Goal: Information Seeking & Learning: Learn about a topic

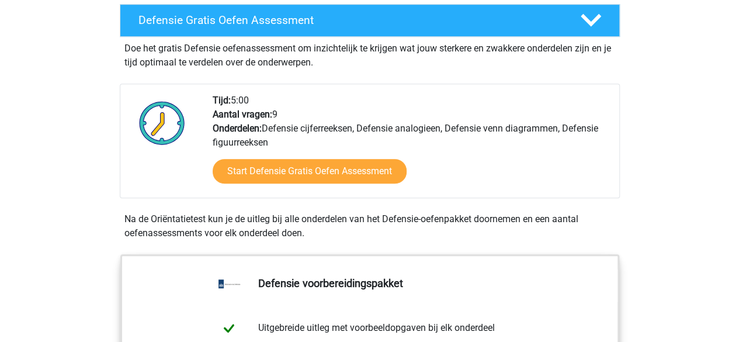
scroll to position [332, 0]
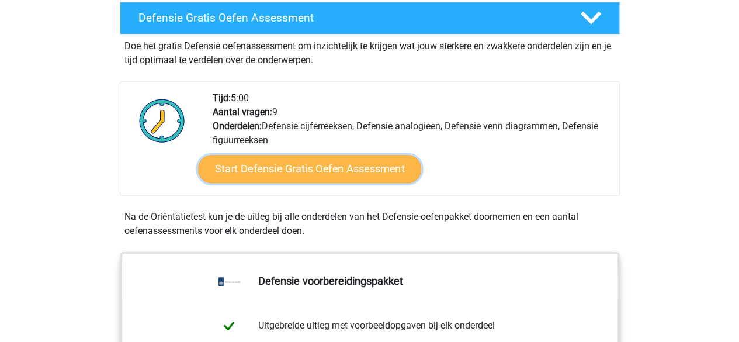
click at [297, 168] on link "Start Defensie Gratis Oefen Assessment" at bounding box center [309, 169] width 223 height 28
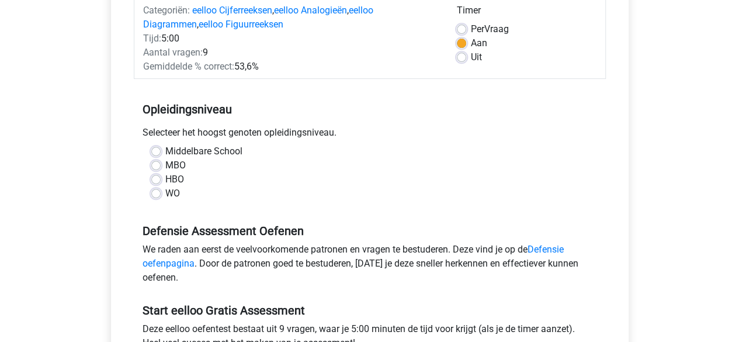
scroll to position [159, 0]
click at [165, 148] on label "Middelbare School" at bounding box center [203, 151] width 77 height 14
click at [157, 148] on input "Middelbare School" at bounding box center [155, 150] width 9 height 12
radio input "true"
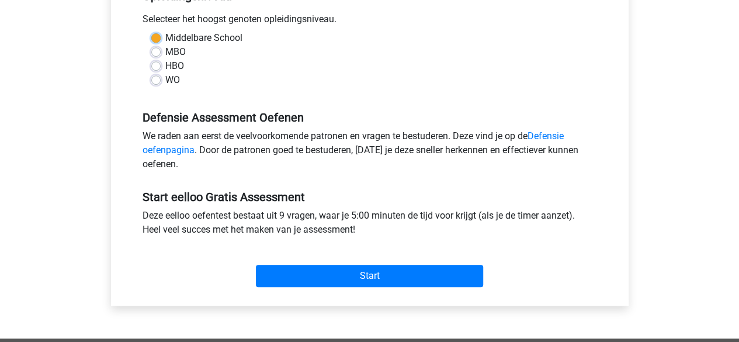
scroll to position [272, 0]
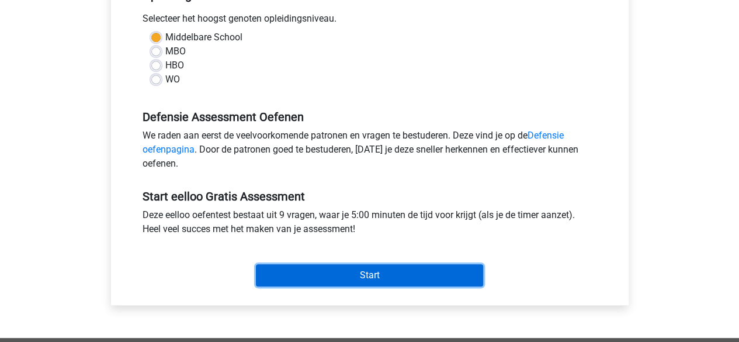
click at [289, 271] on input "Start" at bounding box center [369, 275] width 227 height 22
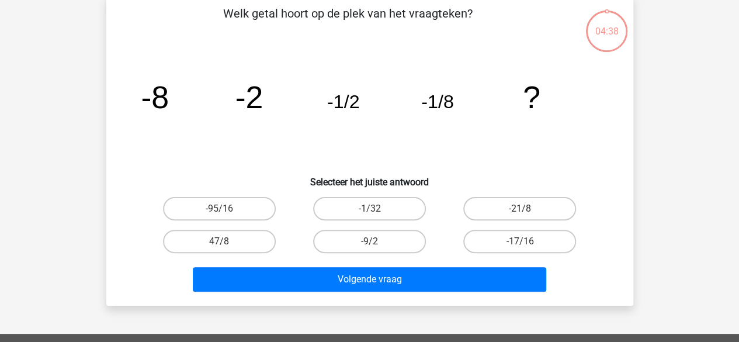
scroll to position [59, 0]
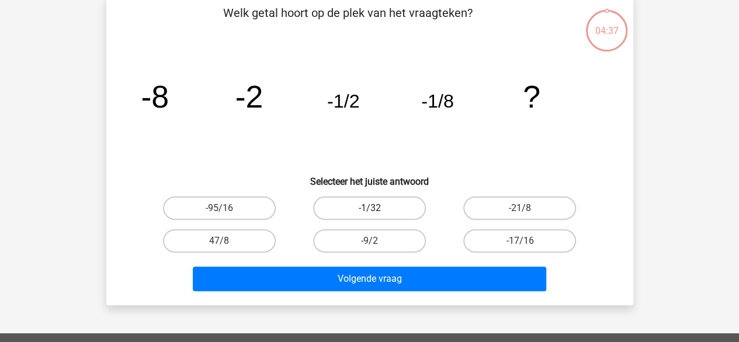
click at [386, 206] on label "-1/32" at bounding box center [369, 207] width 113 height 23
click at [377, 208] on input "-1/32" at bounding box center [373, 212] width 8 height 8
radio input "true"
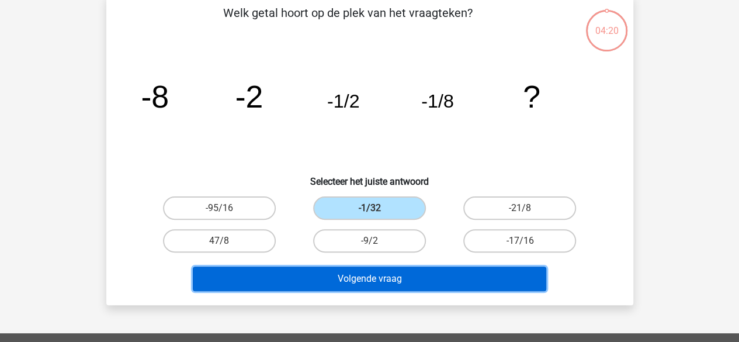
click at [367, 287] on button "Volgende vraag" at bounding box center [369, 278] width 353 height 25
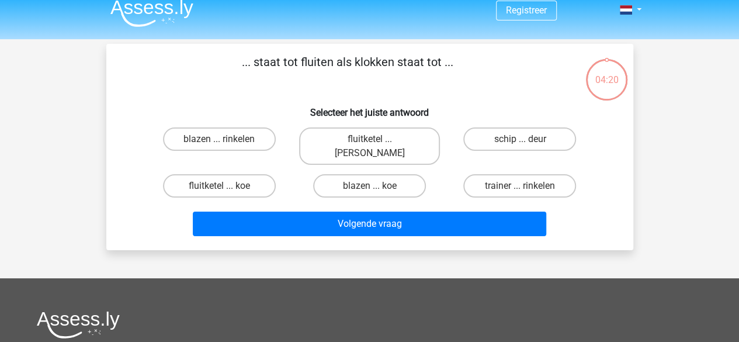
scroll to position [0, 0]
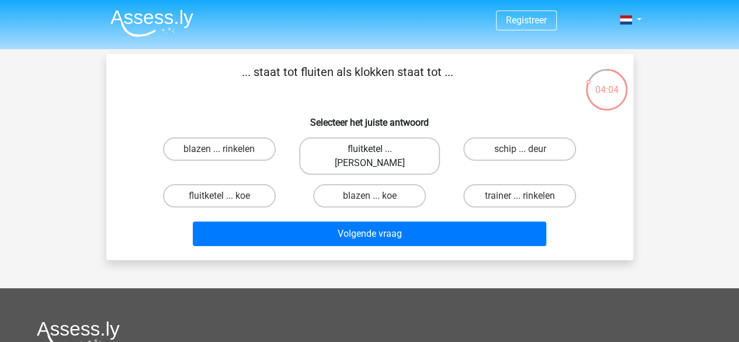
click at [362, 150] on label "fluitketel ... [PERSON_NAME]" at bounding box center [369, 155] width 141 height 37
click at [369, 150] on input "fluitketel ... [PERSON_NAME]" at bounding box center [373, 153] width 8 height 8
radio input "true"
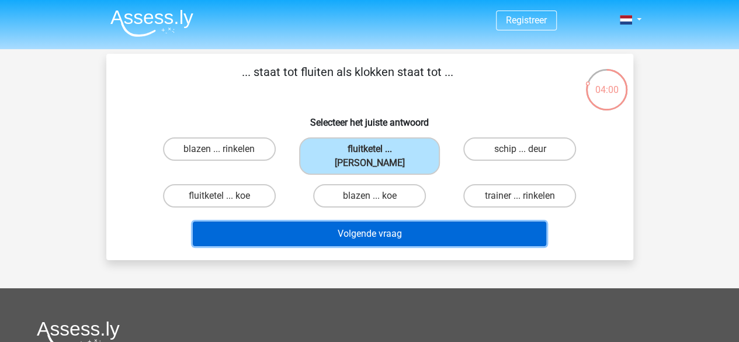
click at [332, 223] on button "Volgende vraag" at bounding box center [369, 233] width 353 height 25
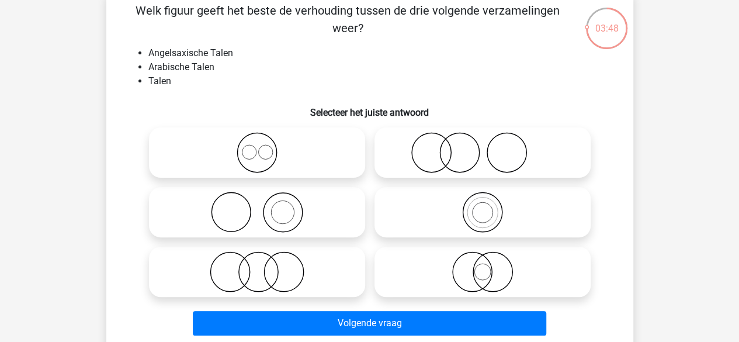
scroll to position [61, 0]
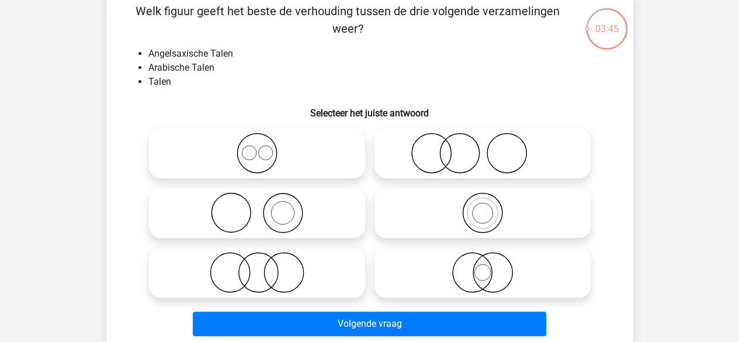
click at [247, 156] on icon at bounding box center [257, 153] width 207 height 41
click at [257, 147] on input "radio" at bounding box center [261, 144] width 8 height 8
radio input "true"
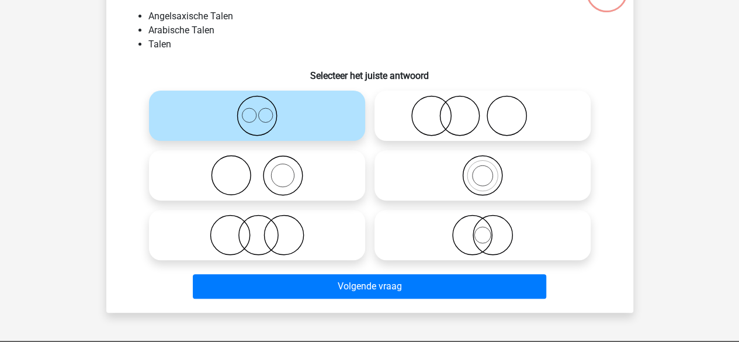
scroll to position [99, 0]
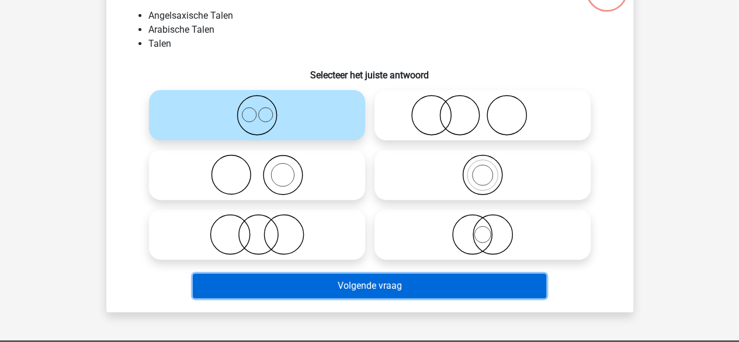
click at [394, 285] on button "Volgende vraag" at bounding box center [369, 285] width 353 height 25
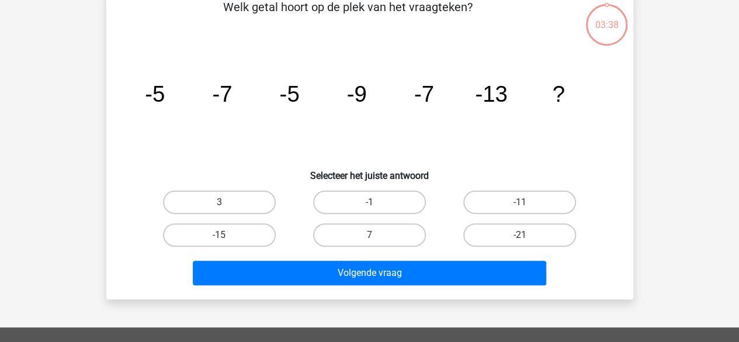
scroll to position [54, 0]
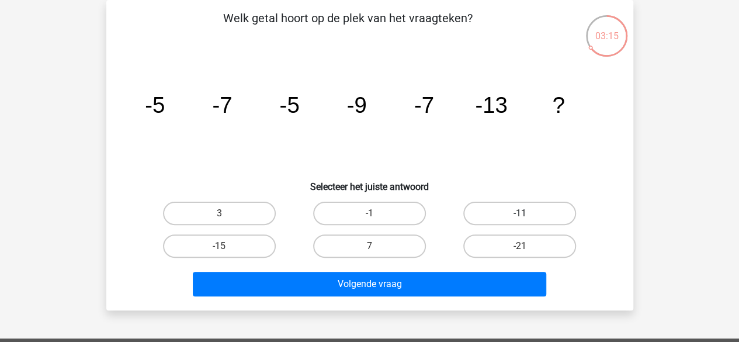
click at [485, 211] on label "-11" at bounding box center [519, 213] width 113 height 23
click at [520, 213] on input "-11" at bounding box center [524, 217] width 8 height 8
radio input "true"
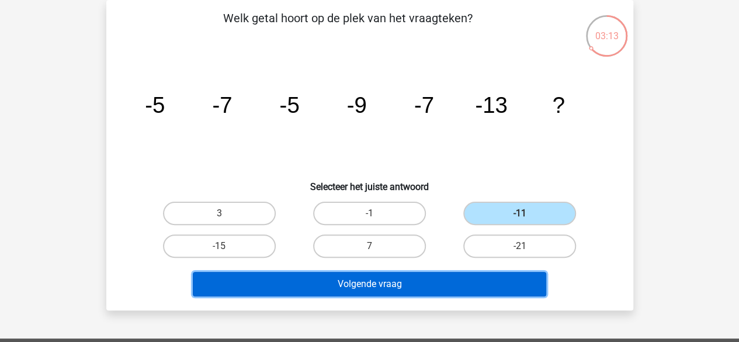
click at [415, 282] on button "Volgende vraag" at bounding box center [369, 284] width 353 height 25
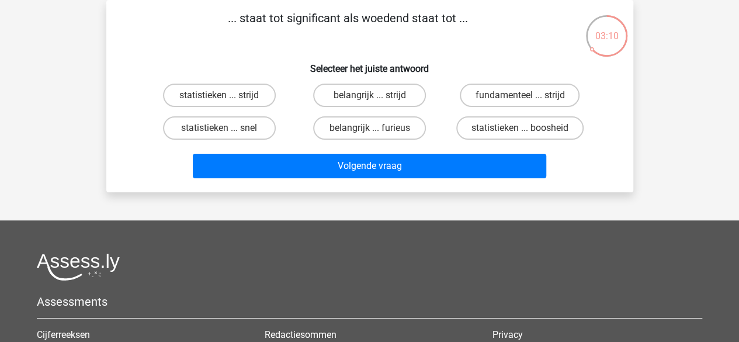
scroll to position [0, 0]
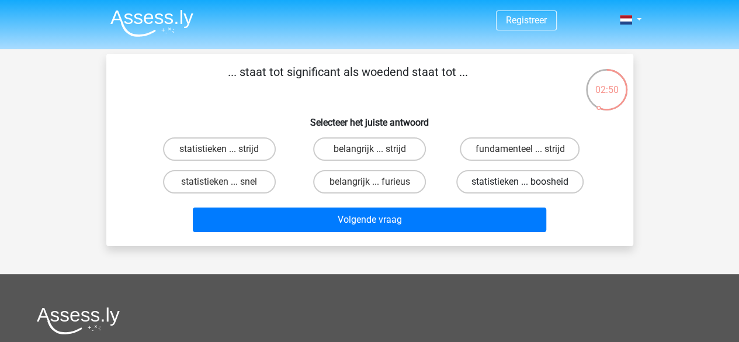
click at [486, 176] on label "statistieken ... boosheid" at bounding box center [519, 181] width 127 height 23
click at [520, 182] on input "statistieken ... boosheid" at bounding box center [524, 186] width 8 height 8
radio input "true"
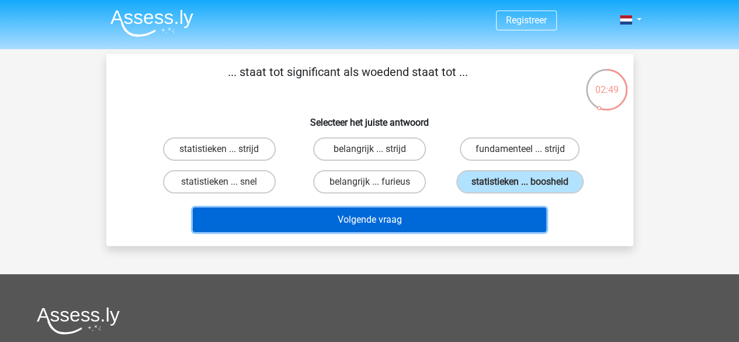
click at [418, 222] on button "Volgende vraag" at bounding box center [369, 219] width 353 height 25
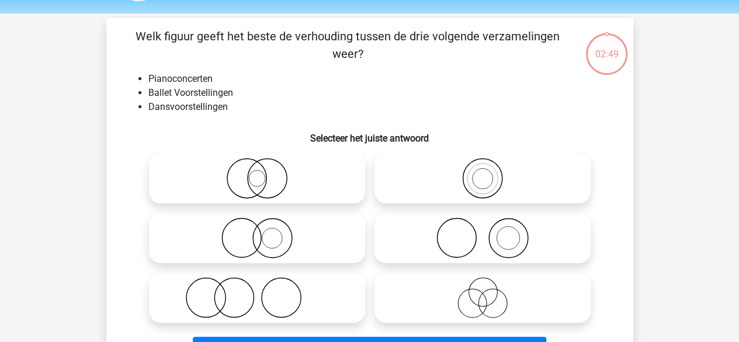
scroll to position [54, 0]
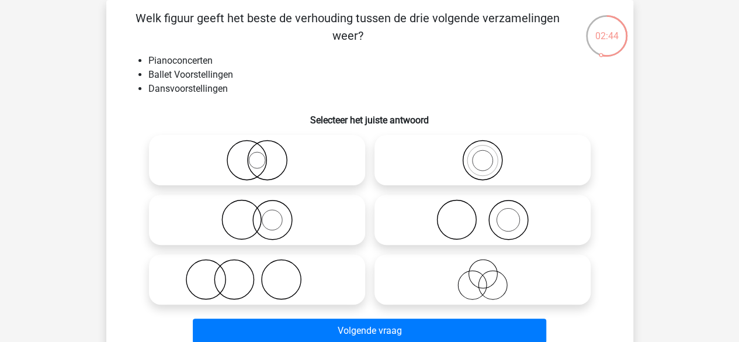
click at [455, 149] on icon at bounding box center [482, 160] width 207 height 41
click at [483, 149] on input "radio" at bounding box center [487, 151] width 8 height 8
radio input "true"
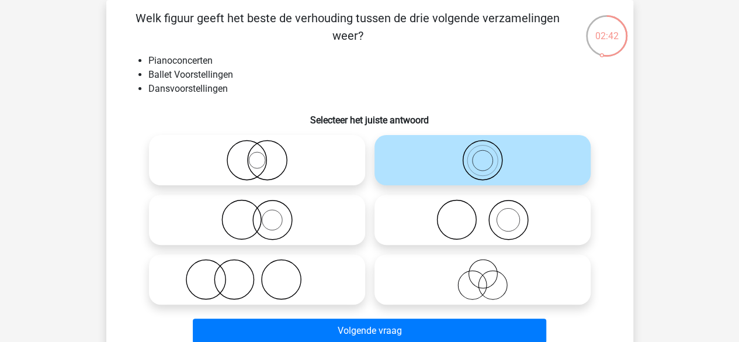
click at [465, 263] on icon at bounding box center [482, 279] width 207 height 41
click at [483, 266] on input "radio" at bounding box center [487, 270] width 8 height 8
radio input "true"
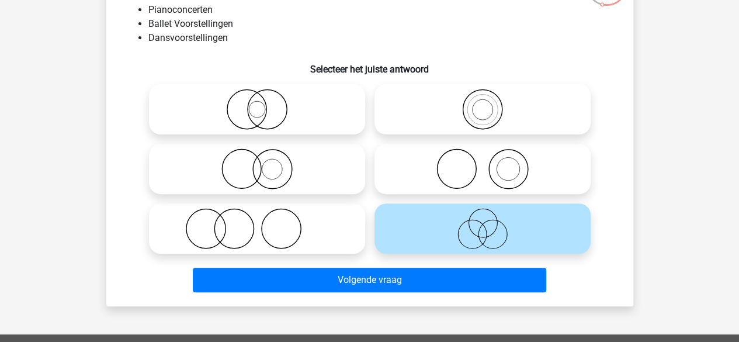
scroll to position [105, 0]
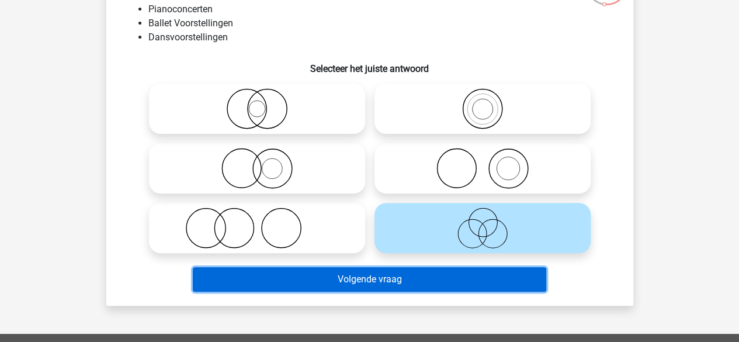
click at [301, 283] on button "Volgende vraag" at bounding box center [369, 279] width 353 height 25
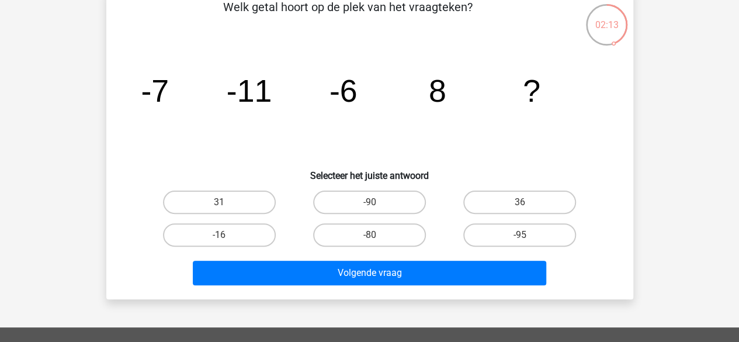
scroll to position [64, 0]
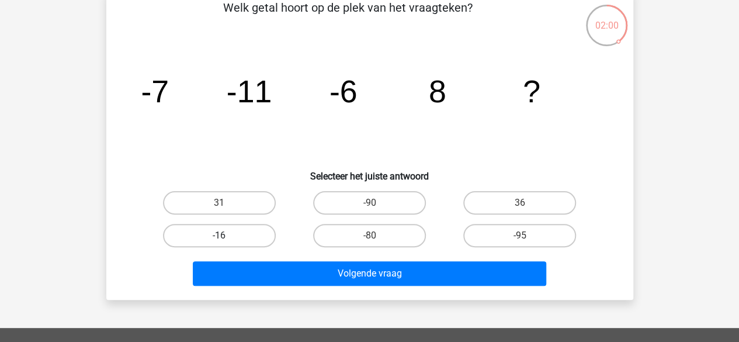
click at [233, 233] on label "-16" at bounding box center [219, 235] width 113 height 23
click at [227, 235] on input "-16" at bounding box center [223, 239] width 8 height 8
radio input "true"
click at [285, 289] on div "Volgende vraag" at bounding box center [369, 275] width 451 height 29
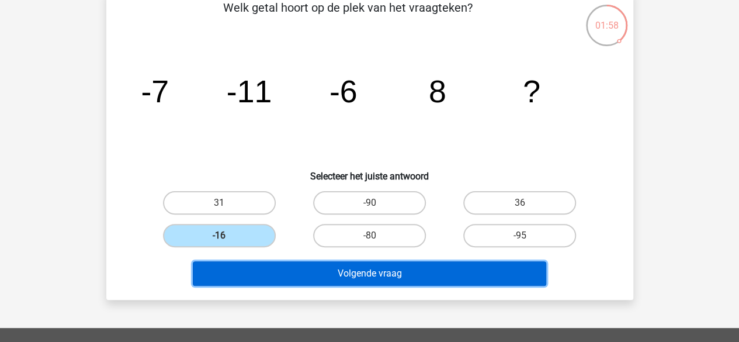
click at [300, 276] on button "Volgende vraag" at bounding box center [369, 273] width 353 height 25
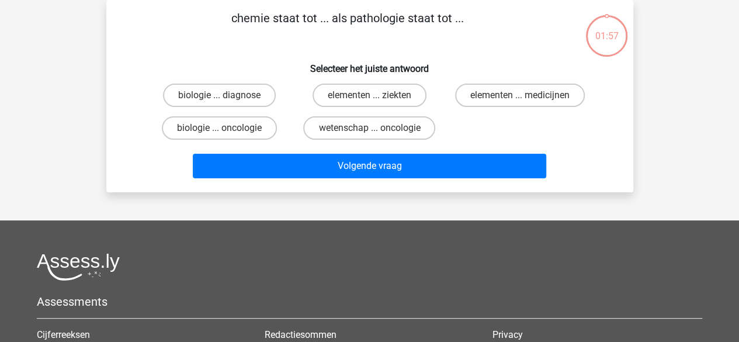
scroll to position [0, 0]
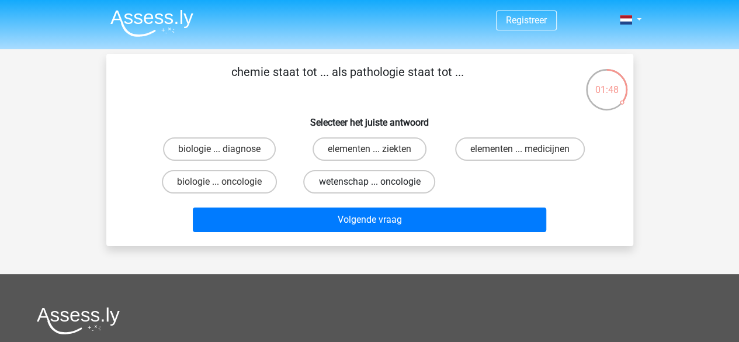
click at [338, 181] on label "wetenschap ... oncologie" at bounding box center [369, 181] width 132 height 23
click at [369, 182] on input "wetenschap ... oncologie" at bounding box center [373, 186] width 8 height 8
radio input "true"
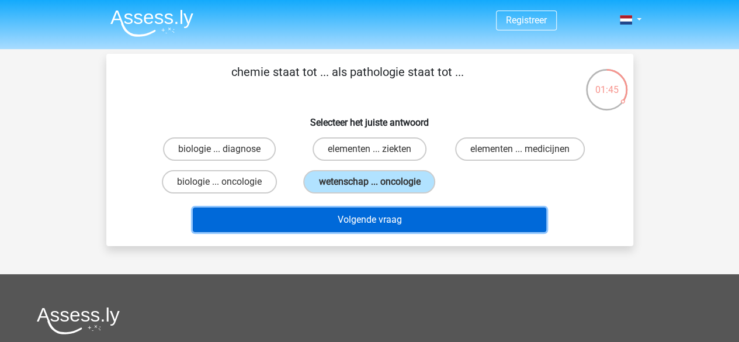
click at [341, 224] on button "Volgende vraag" at bounding box center [369, 219] width 353 height 25
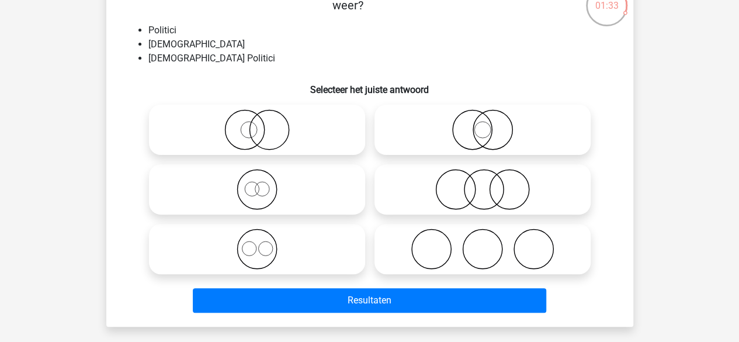
scroll to position [86, 0]
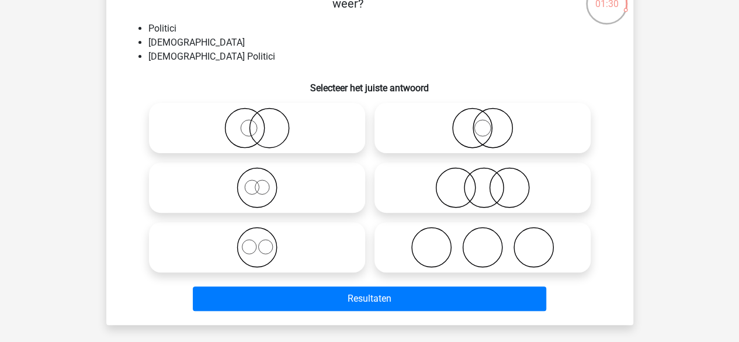
click at [450, 174] on icon at bounding box center [482, 187] width 207 height 41
click at [483, 174] on input "radio" at bounding box center [487, 178] width 8 height 8
radio input "true"
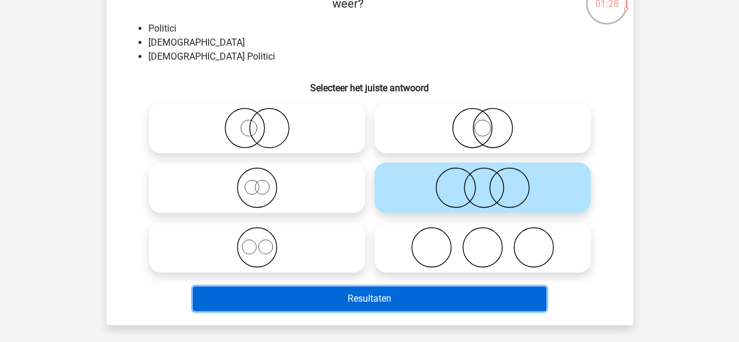
click at [285, 307] on button "Resultaten" at bounding box center [369, 298] width 353 height 25
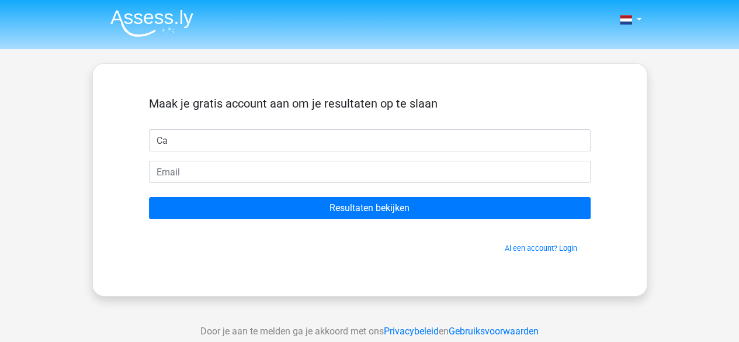
type input "Caitlin"
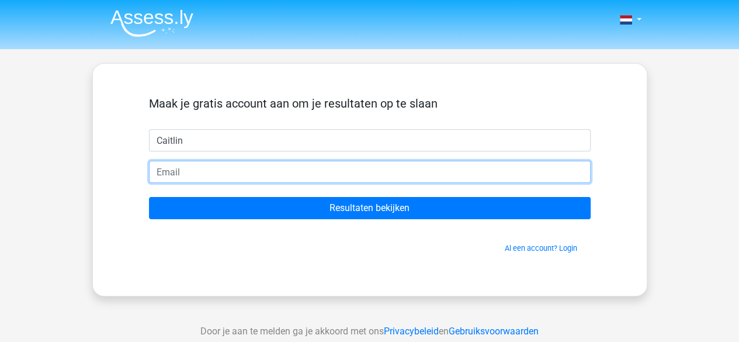
click at [265, 174] on input "email" at bounding box center [370, 172] width 442 height 22
type input "caitlinplatje@osgdl.nl"
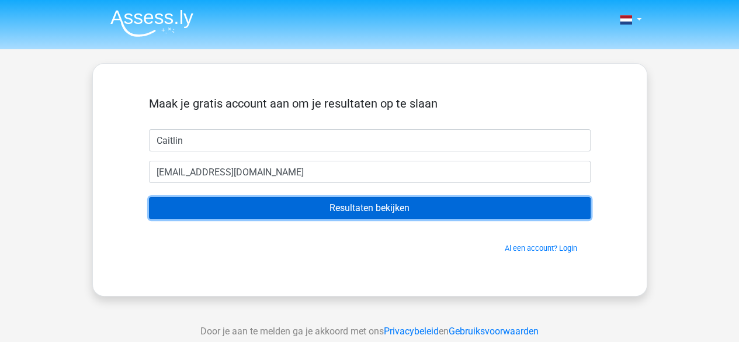
click at [277, 210] on input "Resultaten bekijken" at bounding box center [370, 208] width 442 height 22
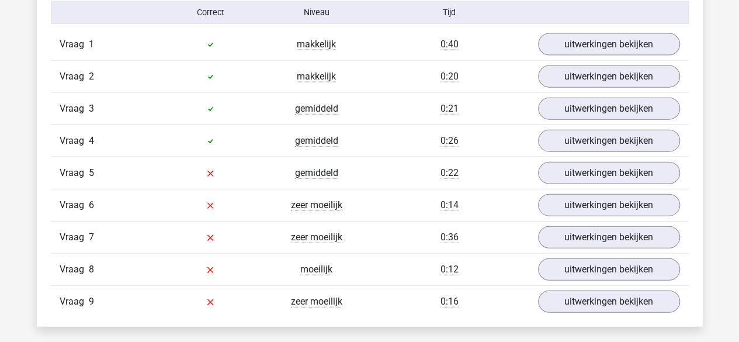
scroll to position [1303, 0]
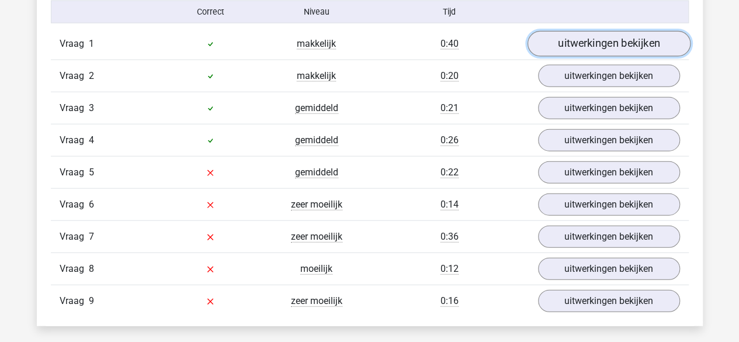
click at [602, 40] on link "uitwerkingen bekijken" at bounding box center [608, 44] width 163 height 26
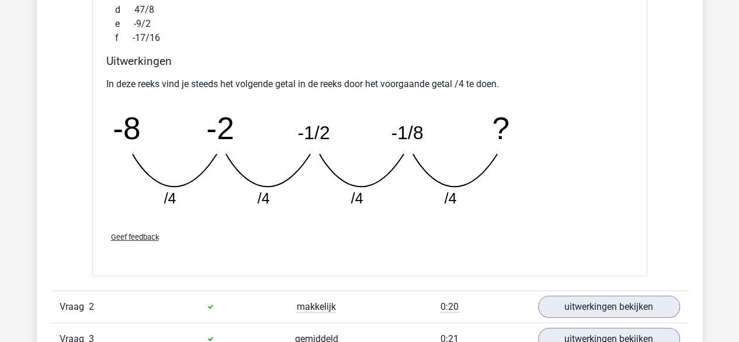
scroll to position [1661, 0]
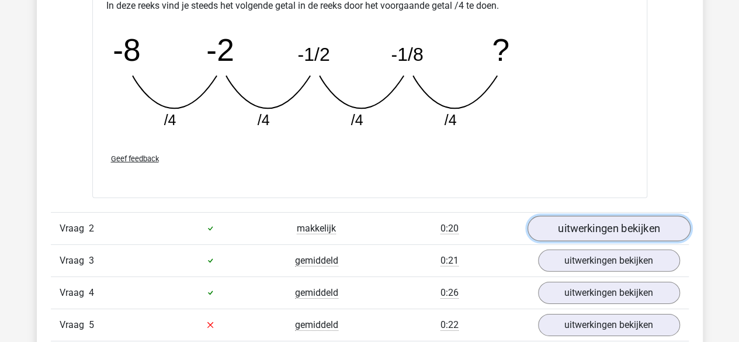
click at [576, 221] on link "uitwerkingen bekijken" at bounding box center [608, 229] width 163 height 26
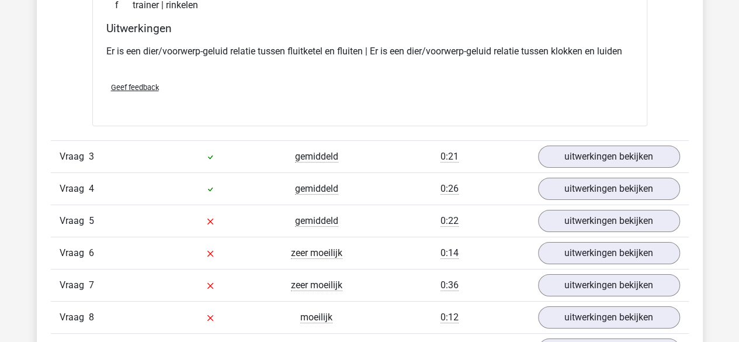
scroll to position [2030, 0]
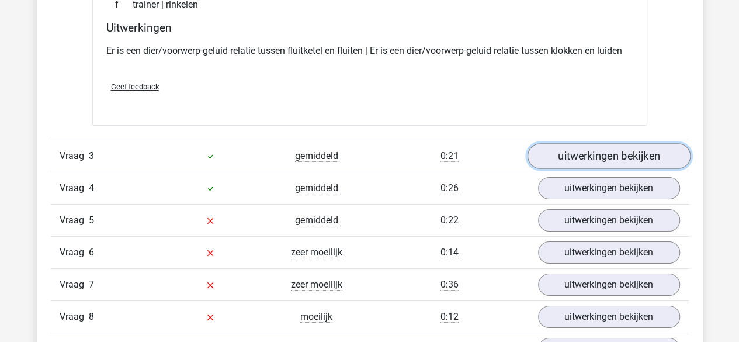
click at [589, 155] on link "uitwerkingen bekijken" at bounding box center [608, 156] width 163 height 26
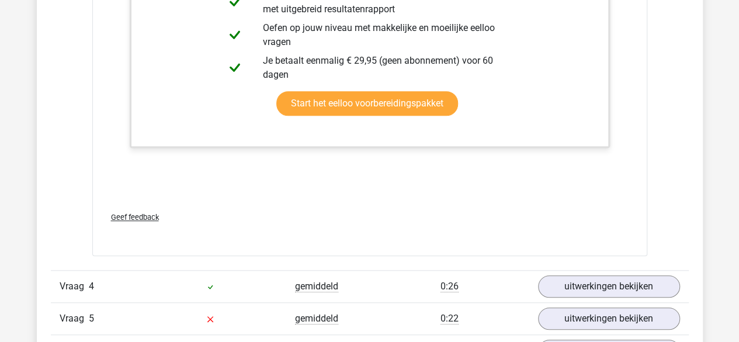
scroll to position [2783, 0]
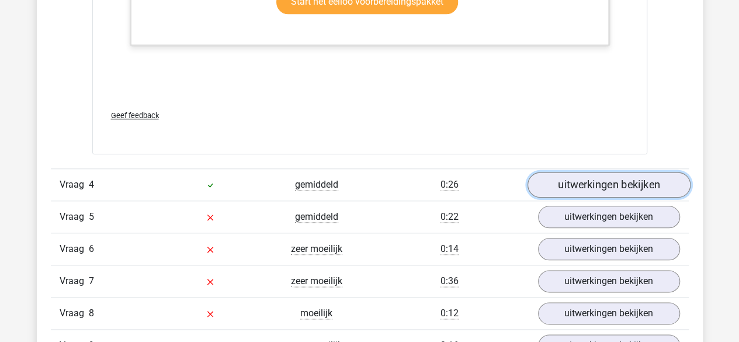
click at [575, 180] on link "uitwerkingen bekijken" at bounding box center [608, 185] width 163 height 26
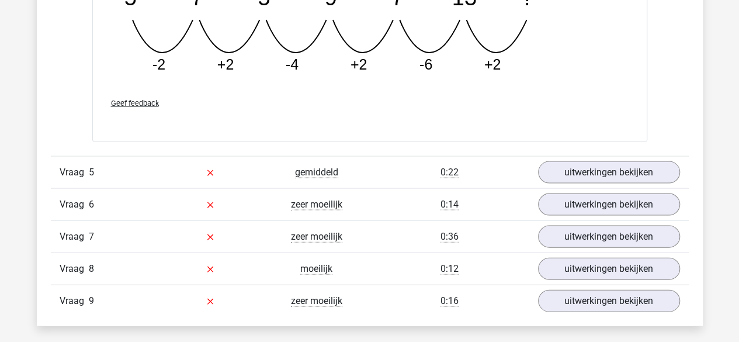
scroll to position [3373, 0]
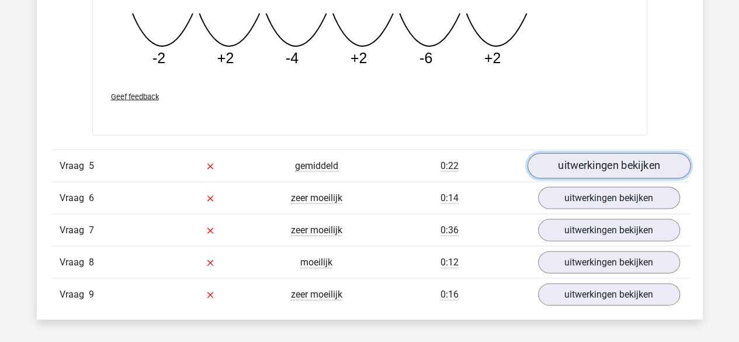
click at [569, 155] on link "uitwerkingen bekijken" at bounding box center [608, 166] width 163 height 26
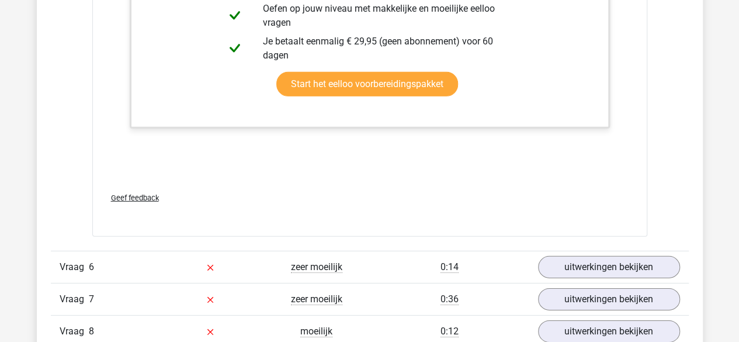
scroll to position [3885, 0]
click at [539, 251] on div "Vraag 6 zeer moeilijk 0:14 uitwerkingen bekijken" at bounding box center [370, 267] width 638 height 32
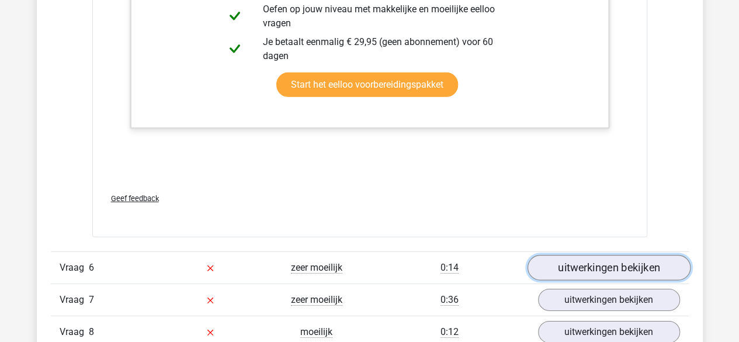
click at [546, 258] on link "uitwerkingen bekijken" at bounding box center [608, 268] width 163 height 26
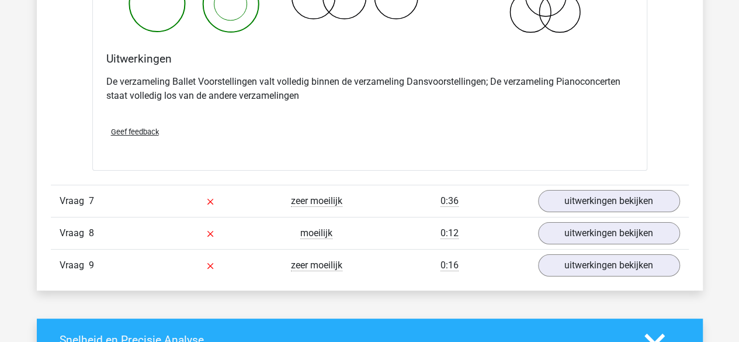
scroll to position [4465, 0]
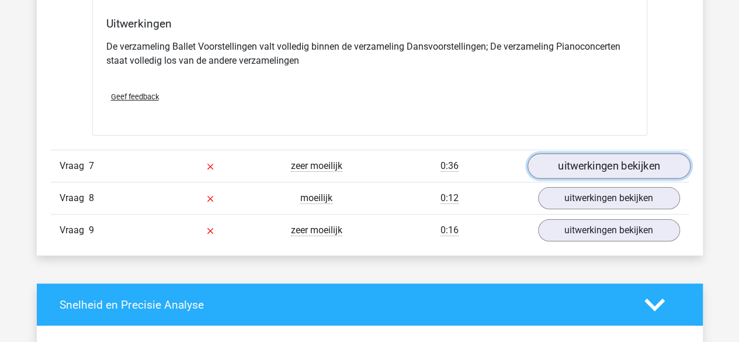
click at [570, 158] on link "uitwerkingen bekijken" at bounding box center [608, 166] width 163 height 26
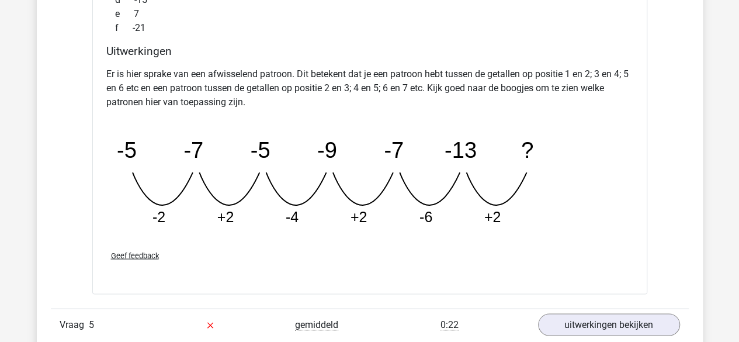
scroll to position [3289, 0]
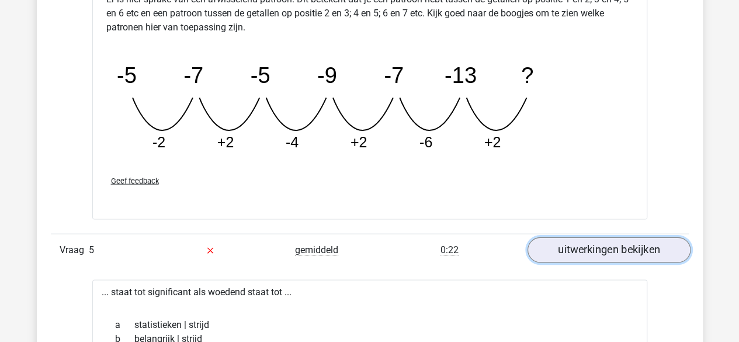
click at [575, 238] on link "uitwerkingen bekijken" at bounding box center [608, 250] width 163 height 26
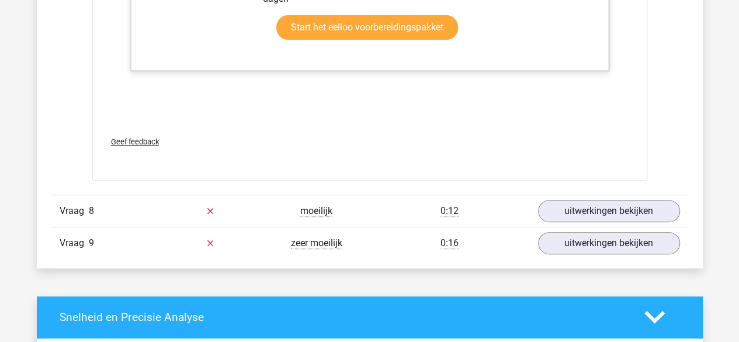
scroll to position [4584, 0]
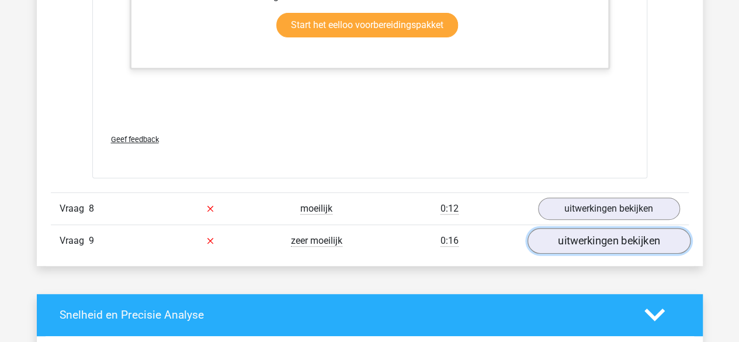
drag, startPoint x: 575, startPoint y: 238, endPoint x: 547, endPoint y: 235, distance: 28.8
click at [547, 235] on link "uitwerkingen bekijken" at bounding box center [608, 241] width 163 height 26
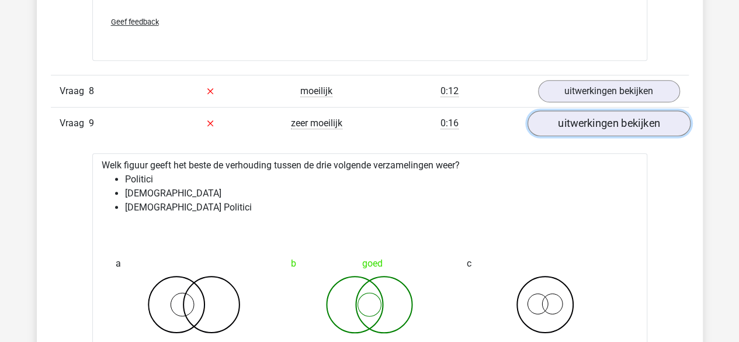
scroll to position [4627, 0]
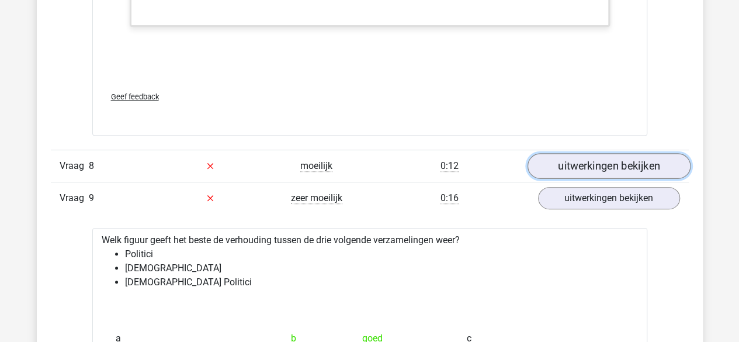
click at [605, 155] on link "uitwerkingen bekijken" at bounding box center [608, 166] width 163 height 26
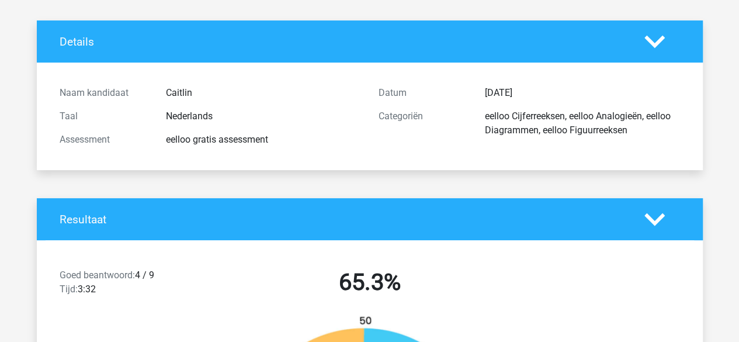
scroll to position [0, 0]
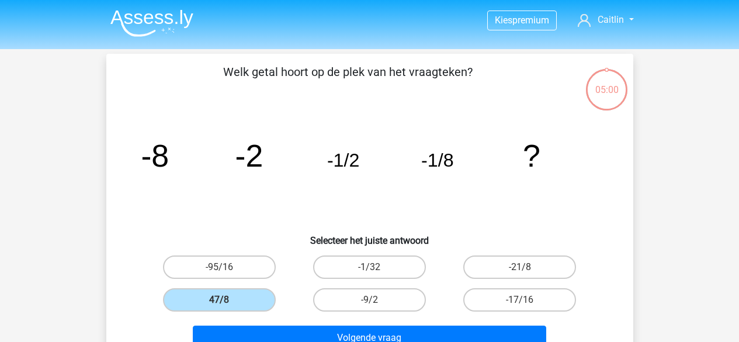
scroll to position [86, 0]
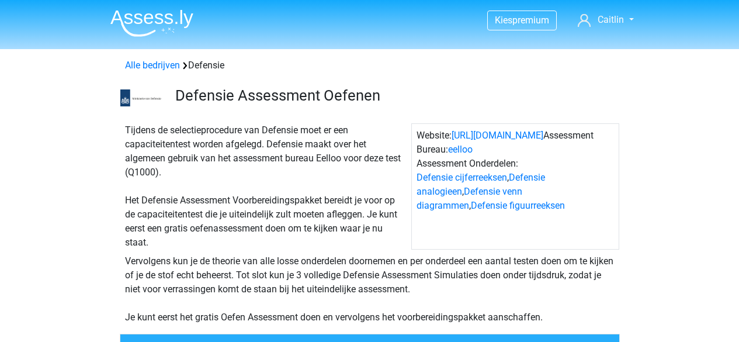
scroll to position [332, 0]
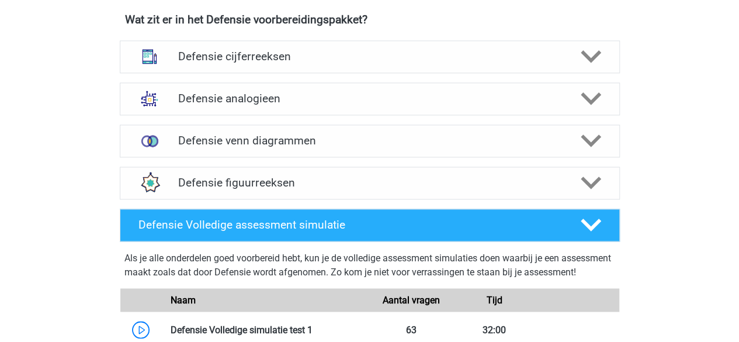
scroll to position [837, 0]
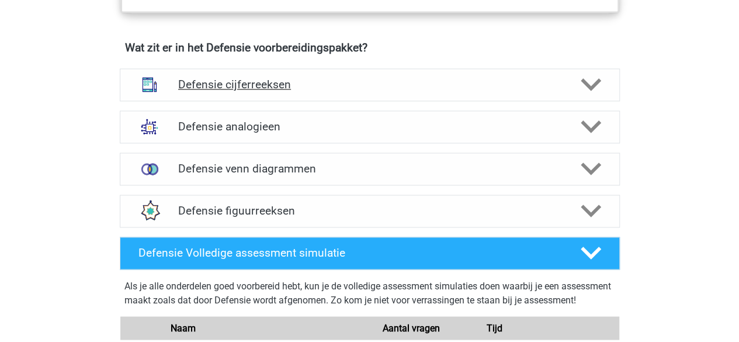
click at [325, 86] on h4 "Defensie cijferreeksen" at bounding box center [369, 84] width 383 height 13
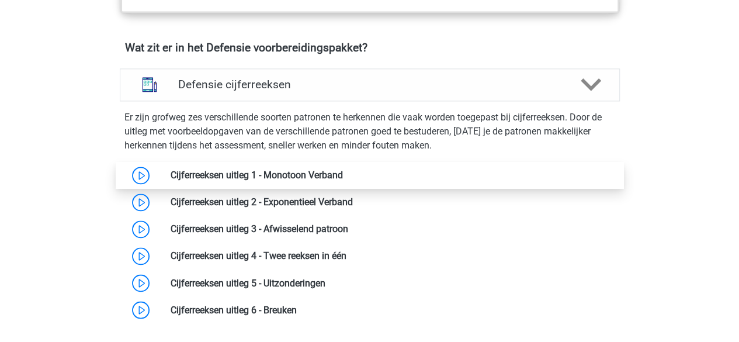
click at [343, 181] on link at bounding box center [343, 174] width 0 height 11
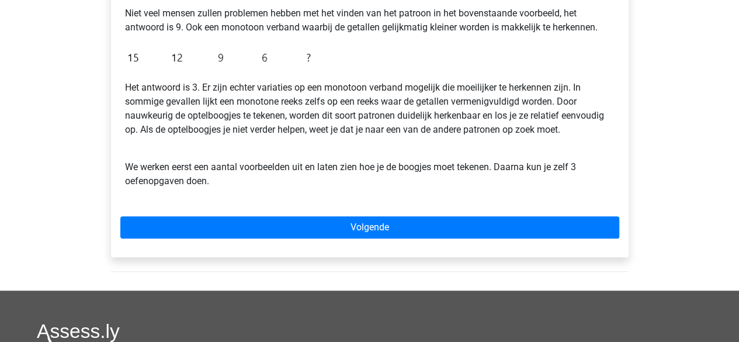
scroll to position [325, 0]
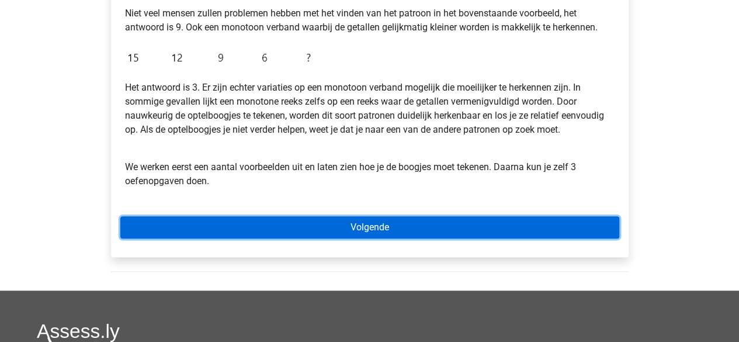
click at [272, 219] on link "Volgende" at bounding box center [369, 227] width 499 height 22
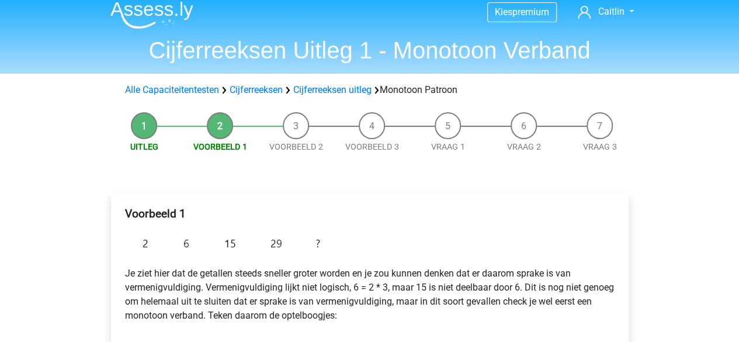
scroll to position [7, 0]
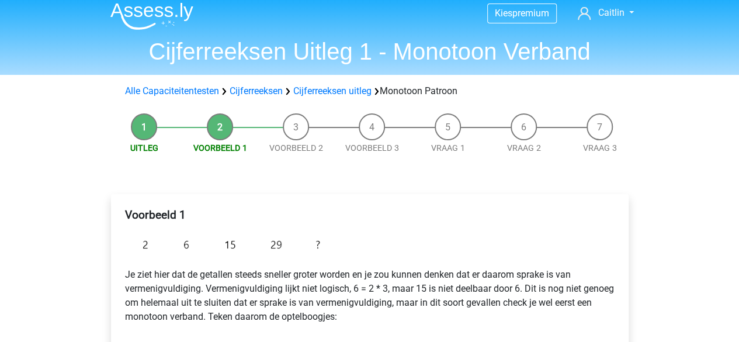
click at [152, 126] on li "Uitleg" at bounding box center [144, 133] width 76 height 41
click at [145, 134] on li "Uitleg" at bounding box center [144, 133] width 76 height 41
click at [311, 94] on link "Cijferreeksen uitleg" at bounding box center [332, 90] width 78 height 11
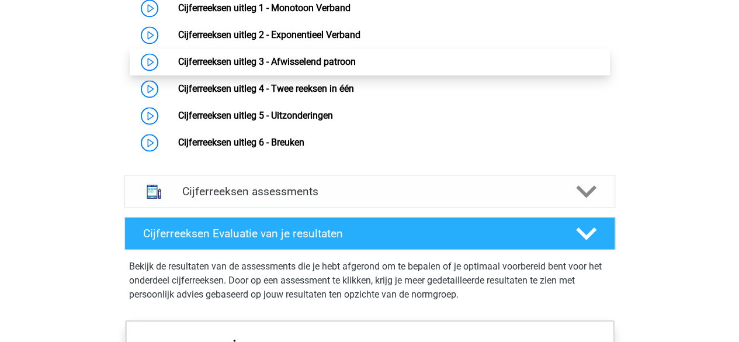
scroll to position [840, 0]
